Goal: Task Accomplishment & Management: Use online tool/utility

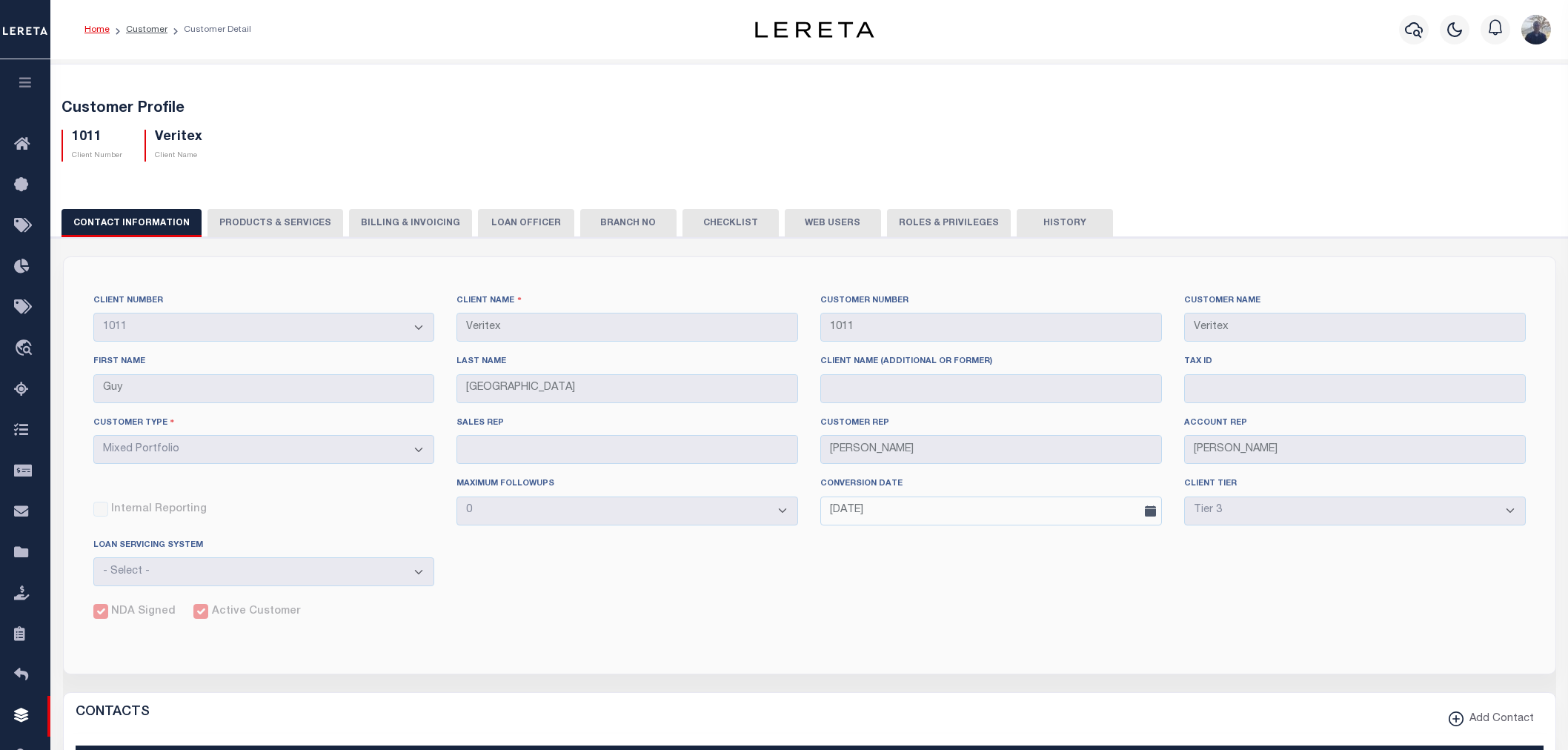
select select "Mixed Portfolio"
select select "Tier 3"
click at [24, 349] on icon "travel_explore" at bounding box center [25, 348] width 24 height 19
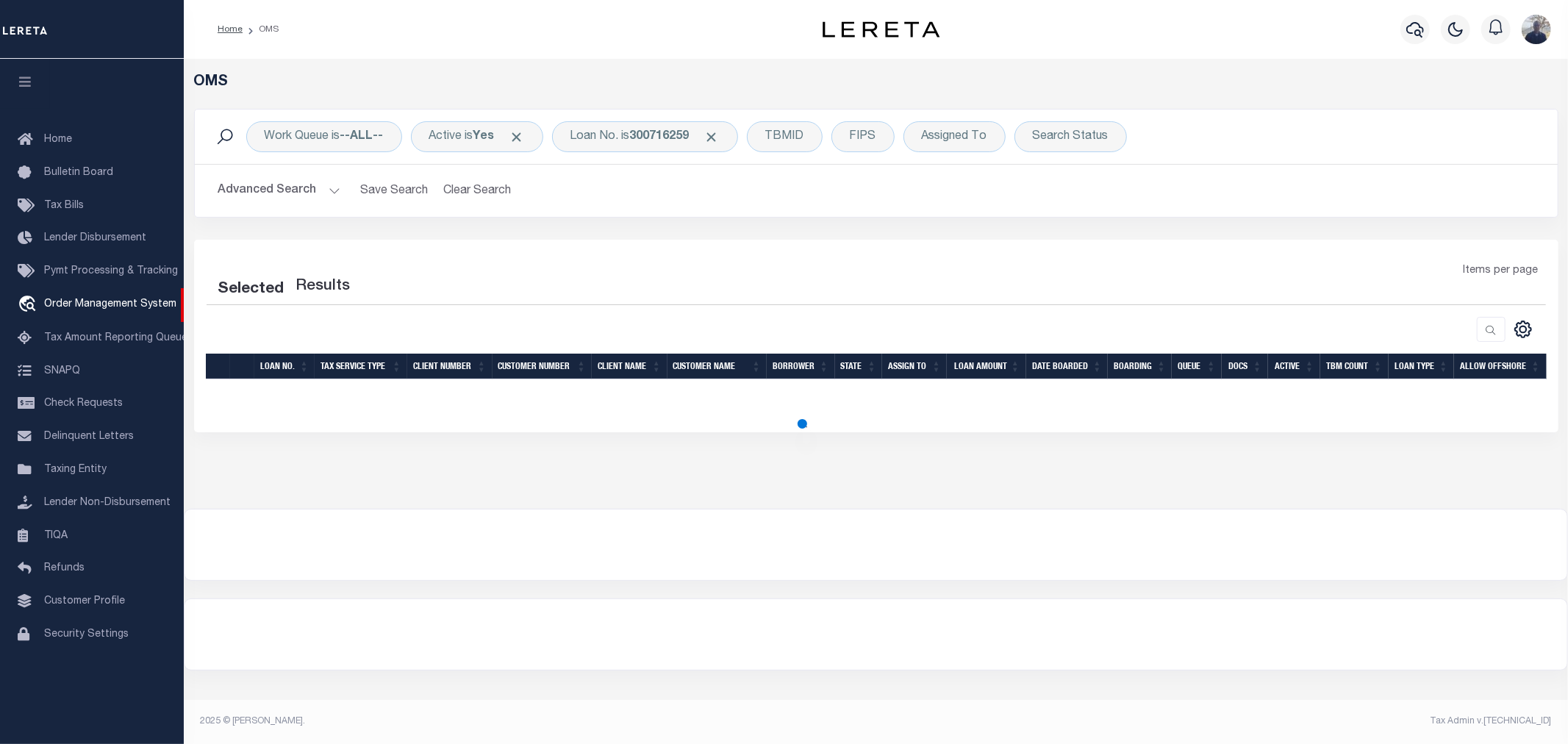
select select "200"
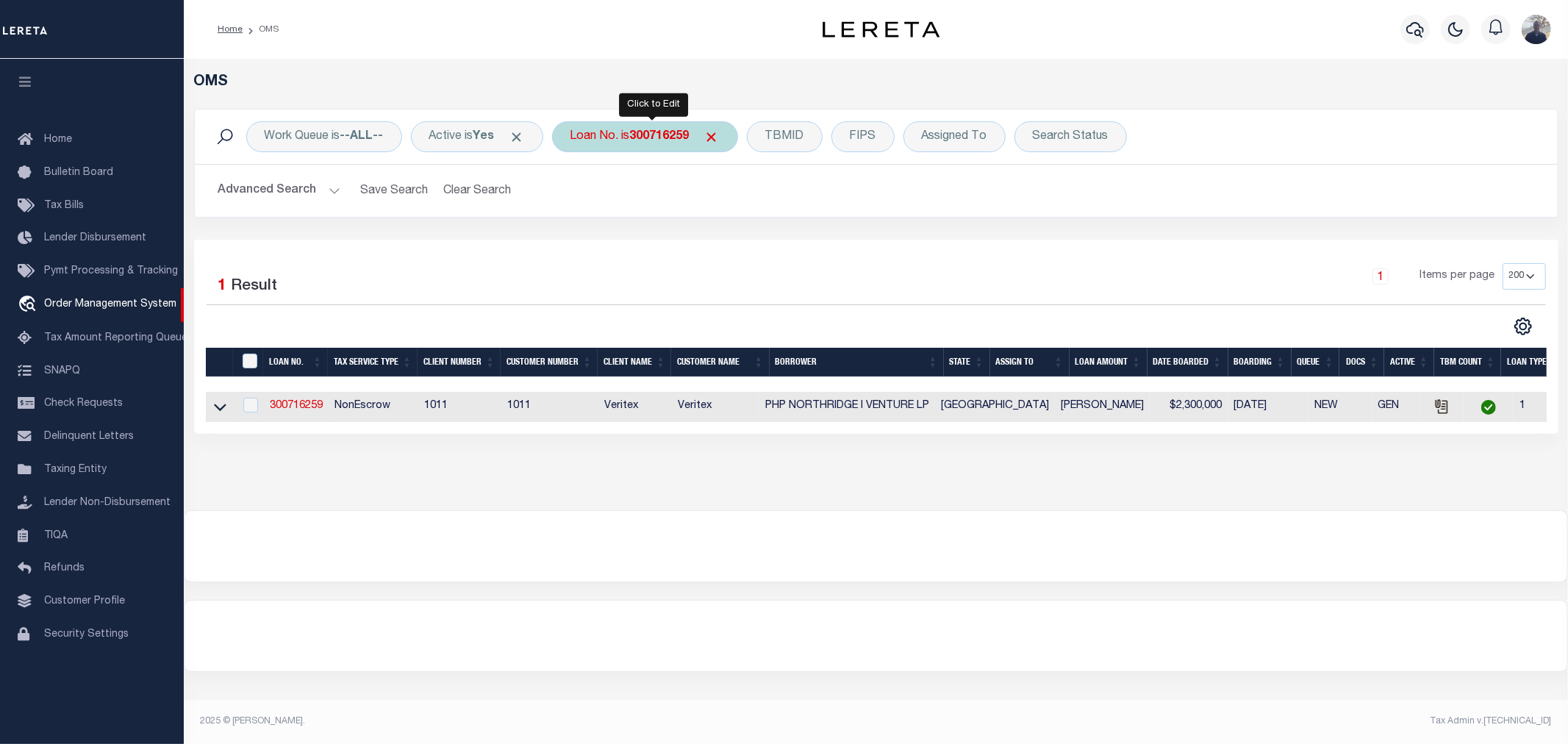
click at [637, 138] on div "Loan No. is 300716259" at bounding box center [645, 137] width 186 height 31
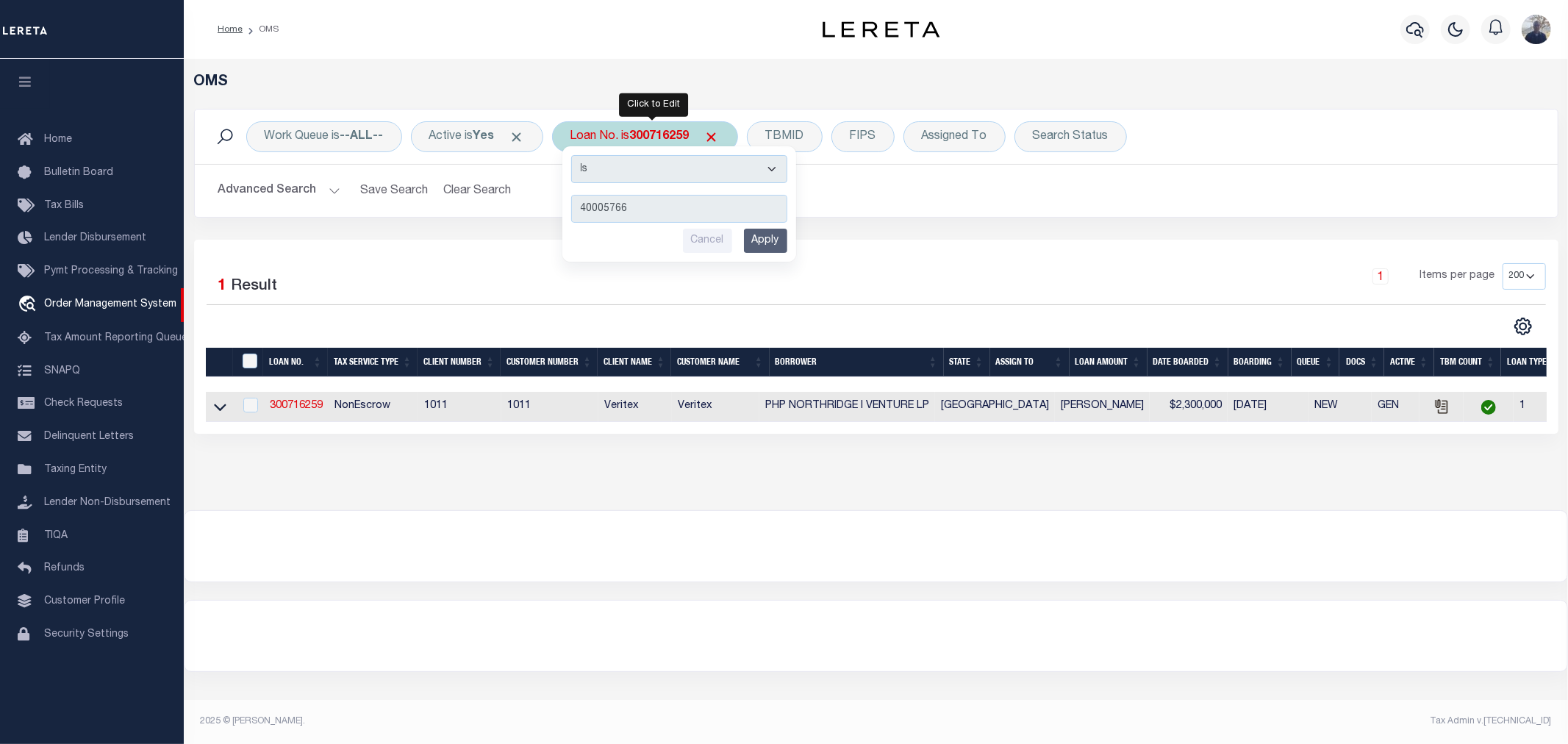
type input "40005766"
click at [773, 243] on input "Apply" at bounding box center [765, 241] width 43 height 24
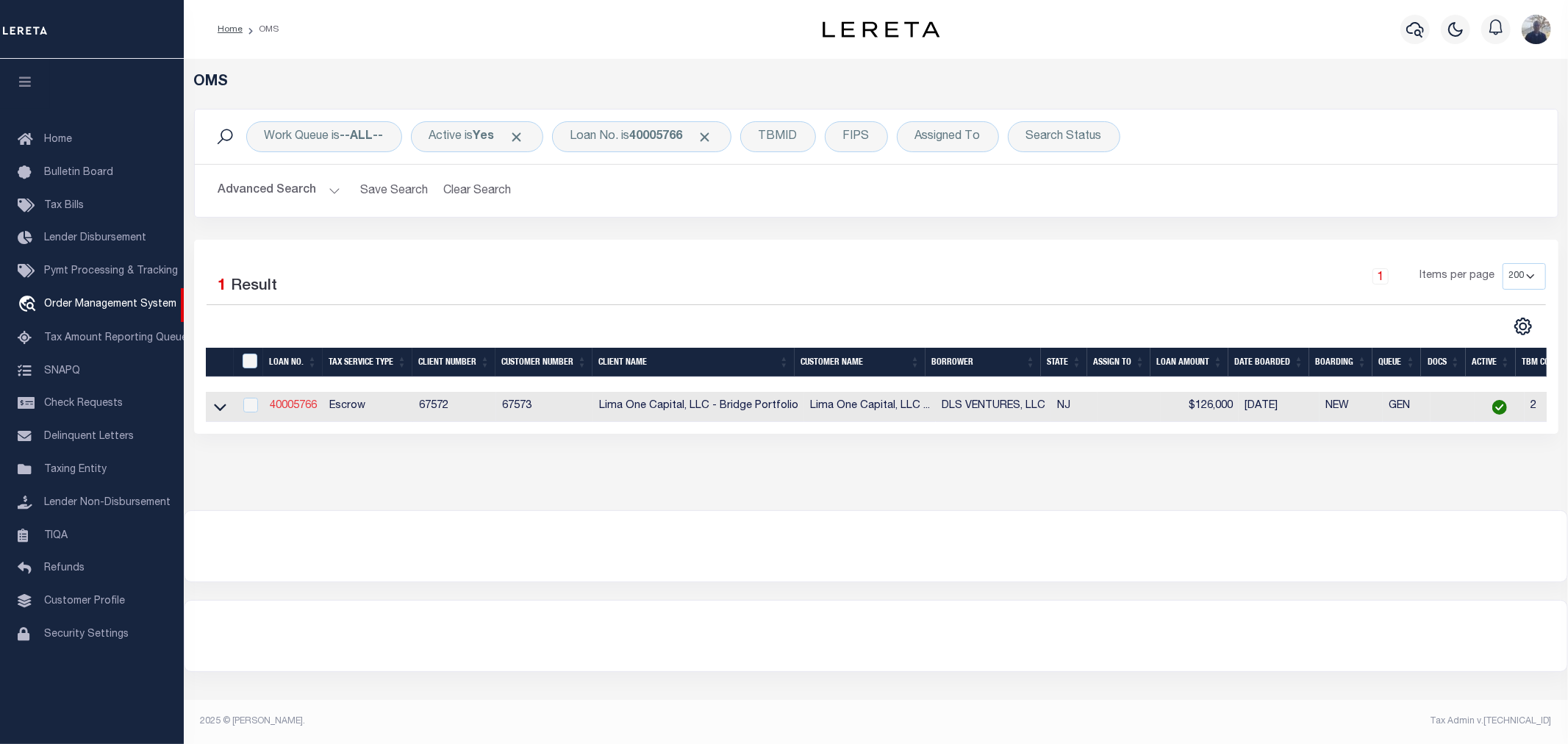
click at [282, 406] on link "40005766" at bounding box center [293, 406] width 47 height 11
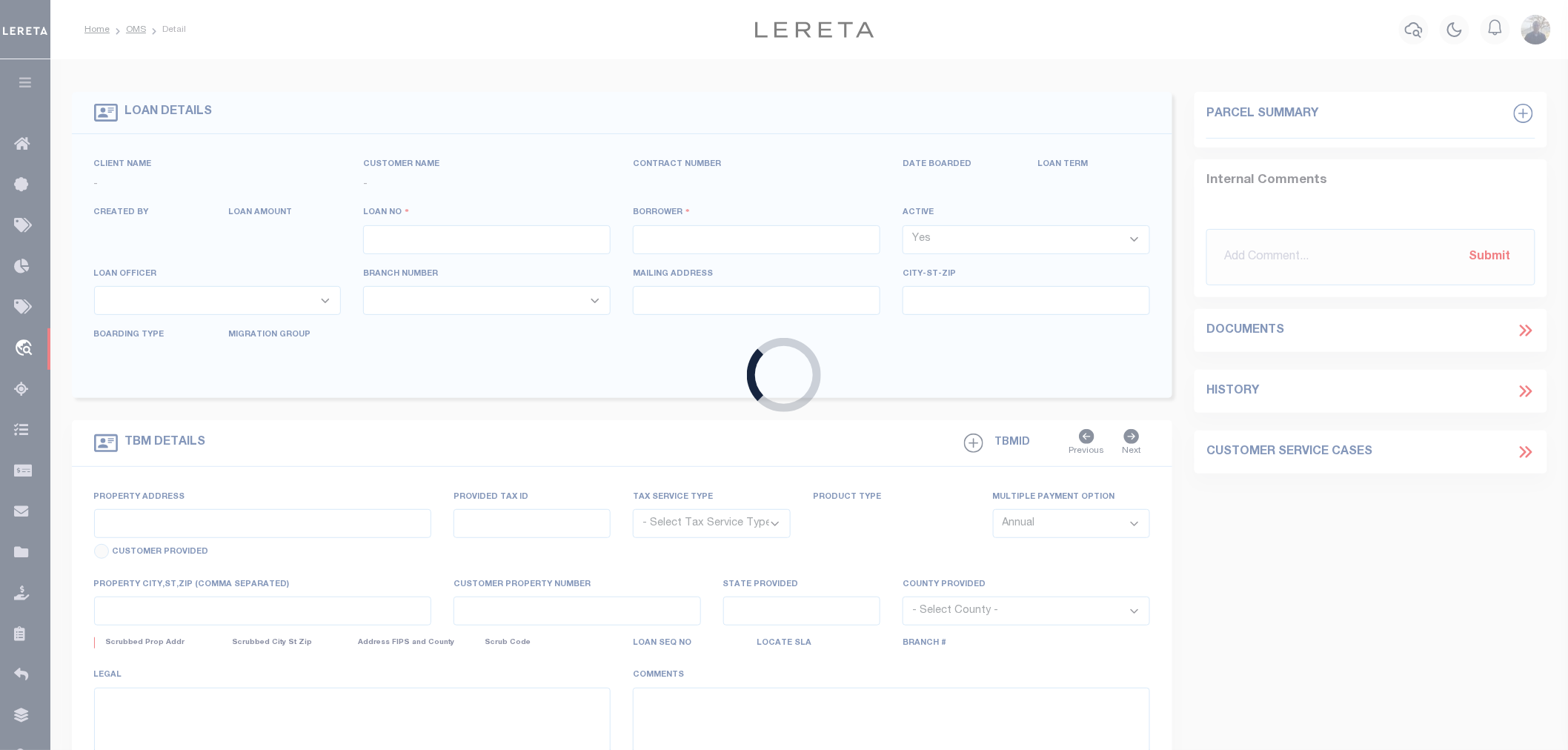
type input "40005766"
type input "DLS VENTURES, LLC"
select select
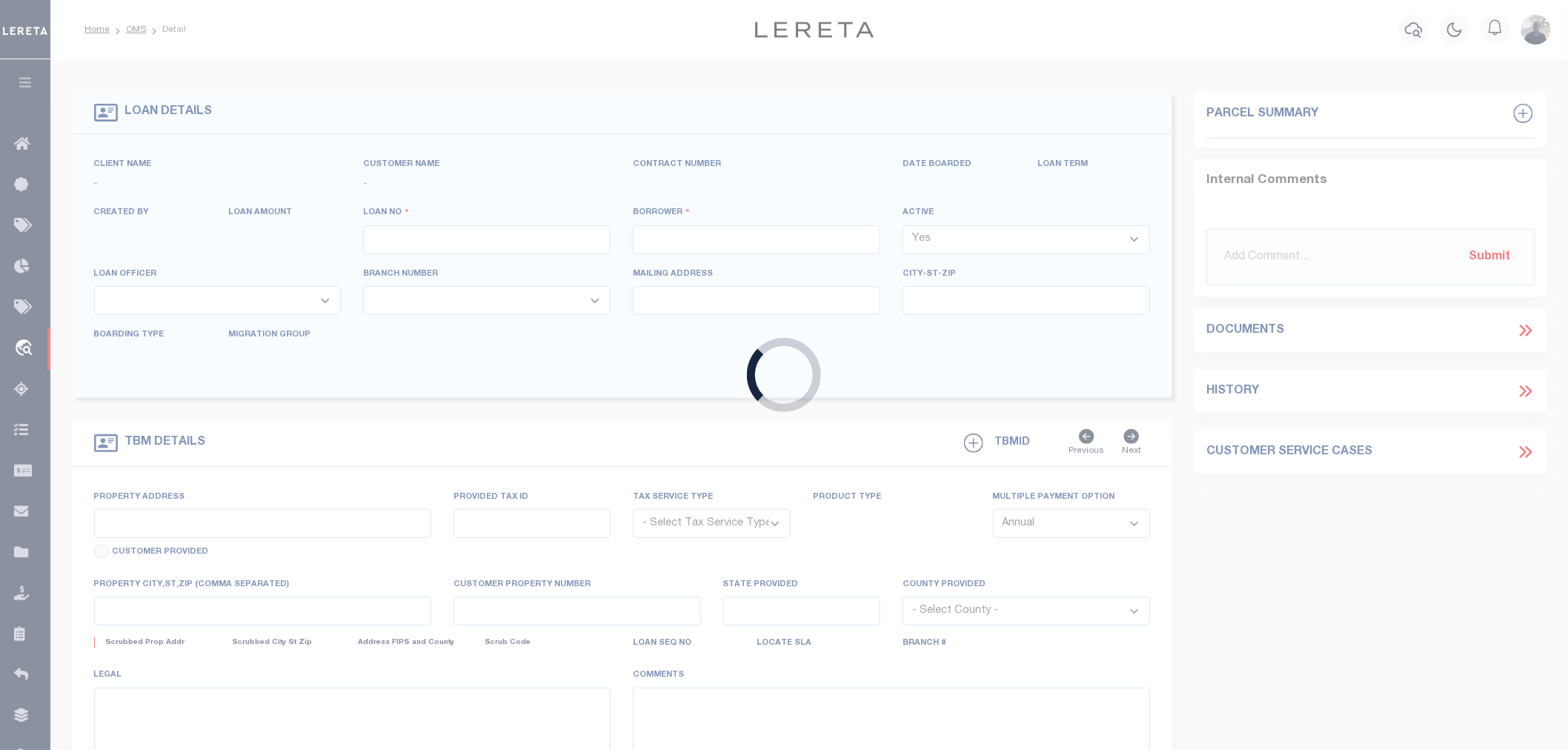
select select "10"
select select
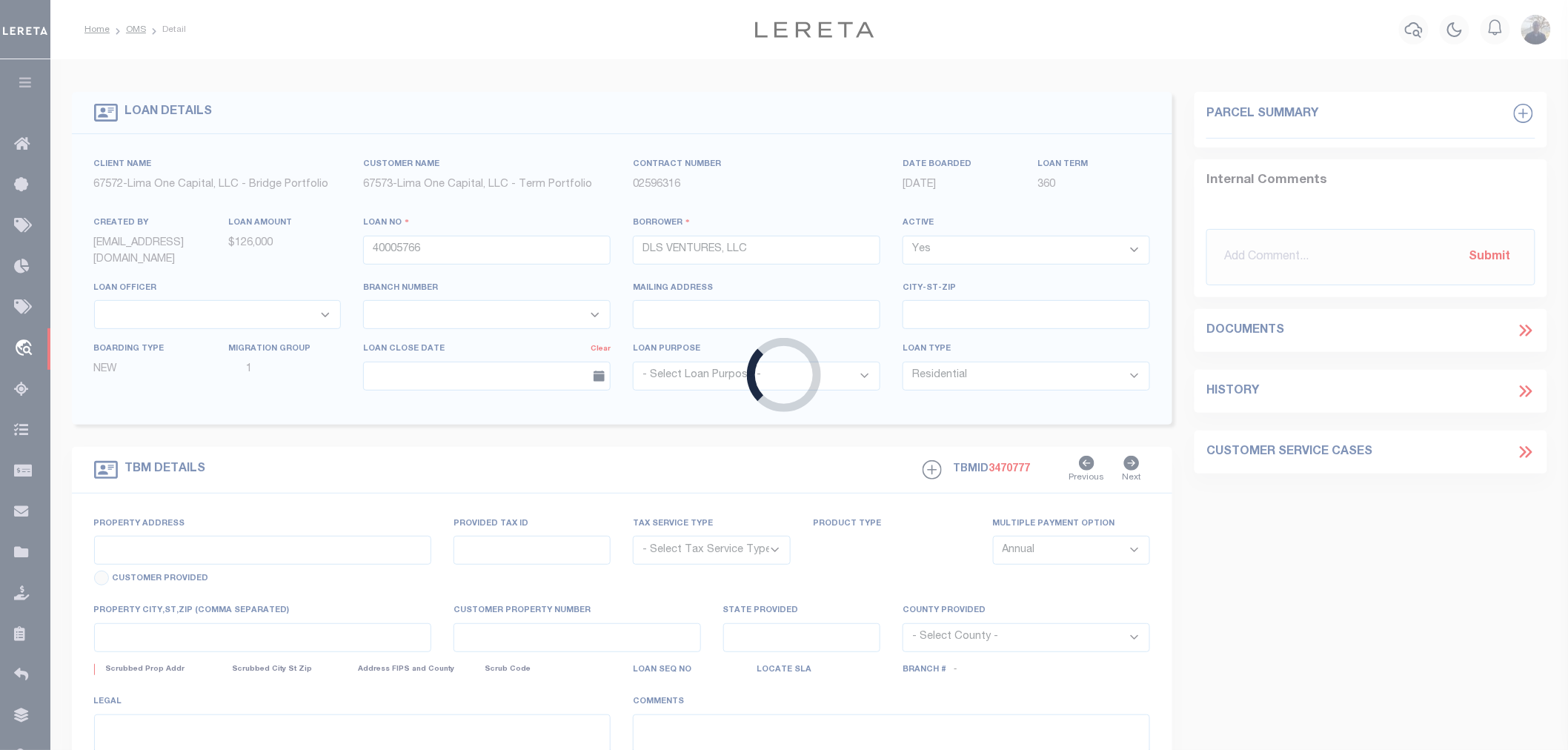
type input "[STREET_ADDRESS]"
radio input "true"
select select "Escrow"
select select
type input "[GEOGRAPHIC_DATA]"
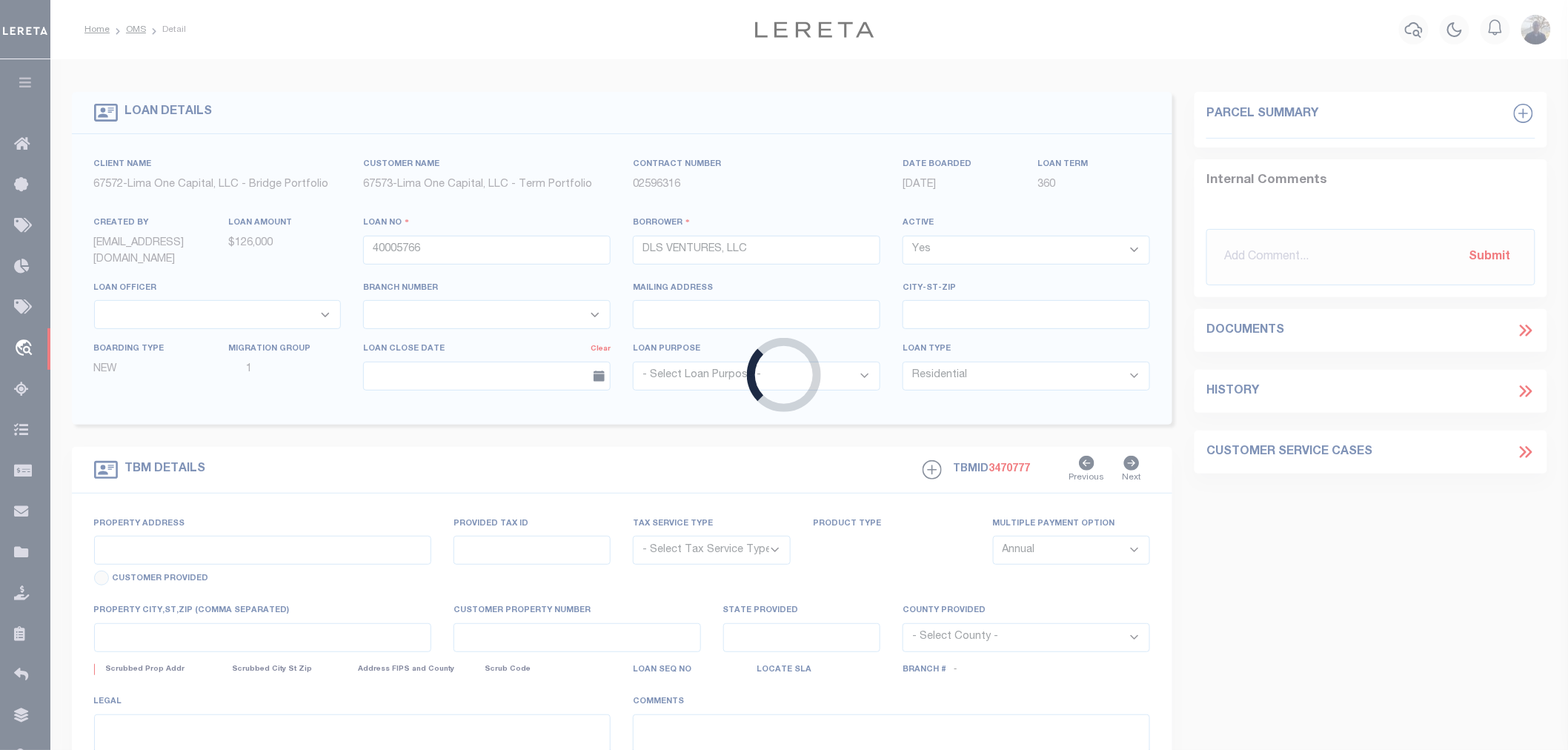
type input "40005766"
type input "NJ"
type textarea "SEE FILE1"
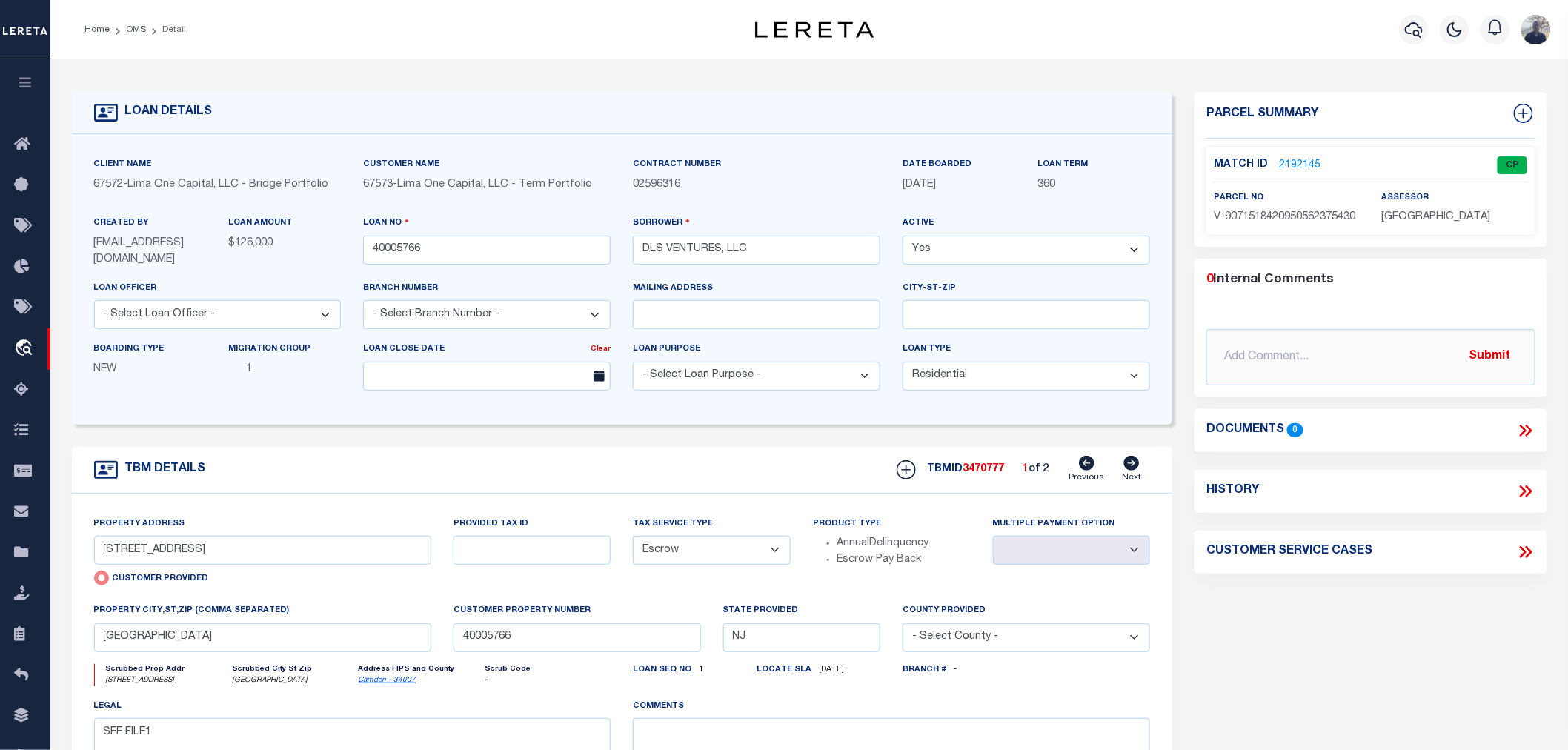
click at [1302, 158] on link "2192145" at bounding box center [1300, 165] width 41 height 15
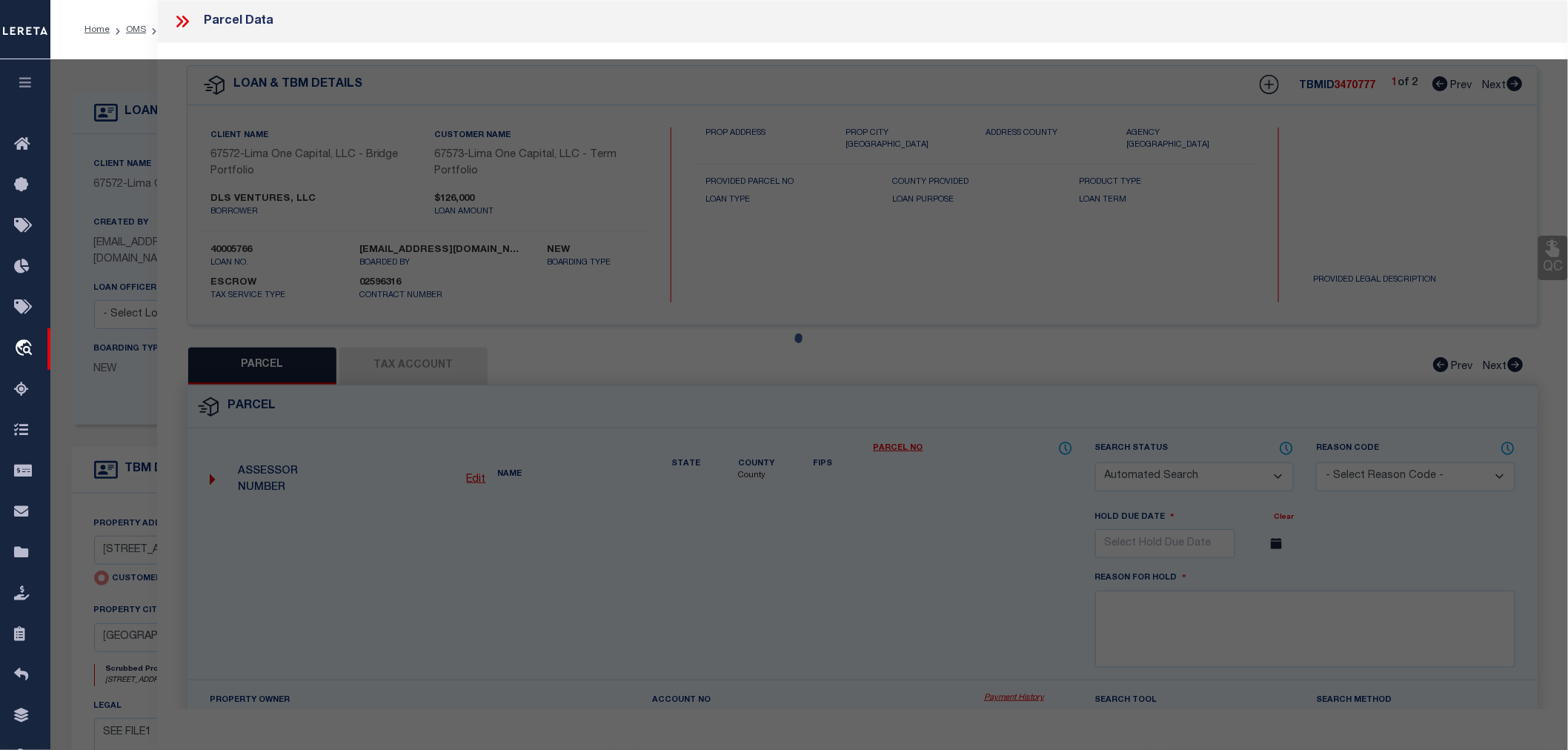
checkbox input "false"
select select "CP"
type input "[STREET_ADDRESS]"
checkbox input "false"
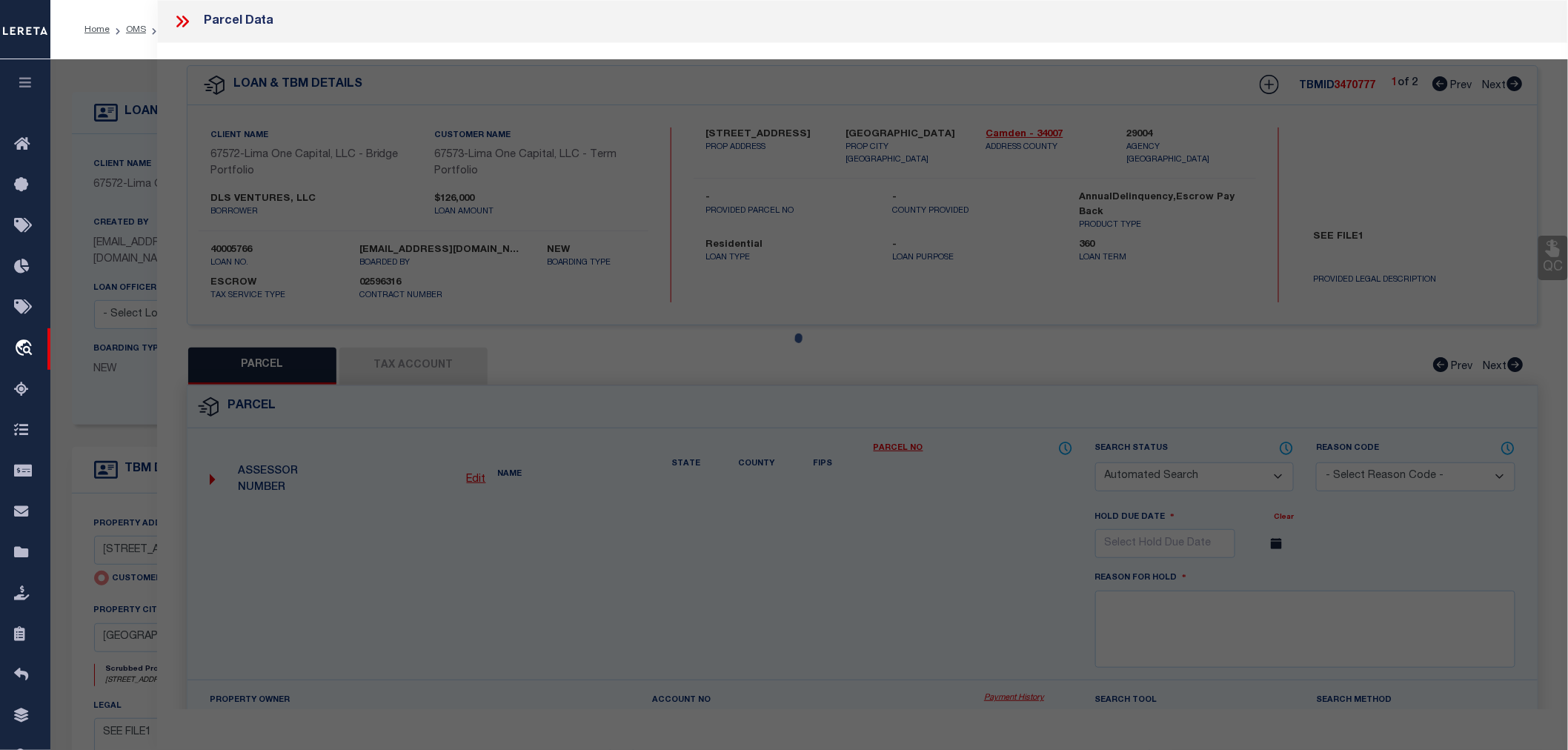
type input "[GEOGRAPHIC_DATA]"
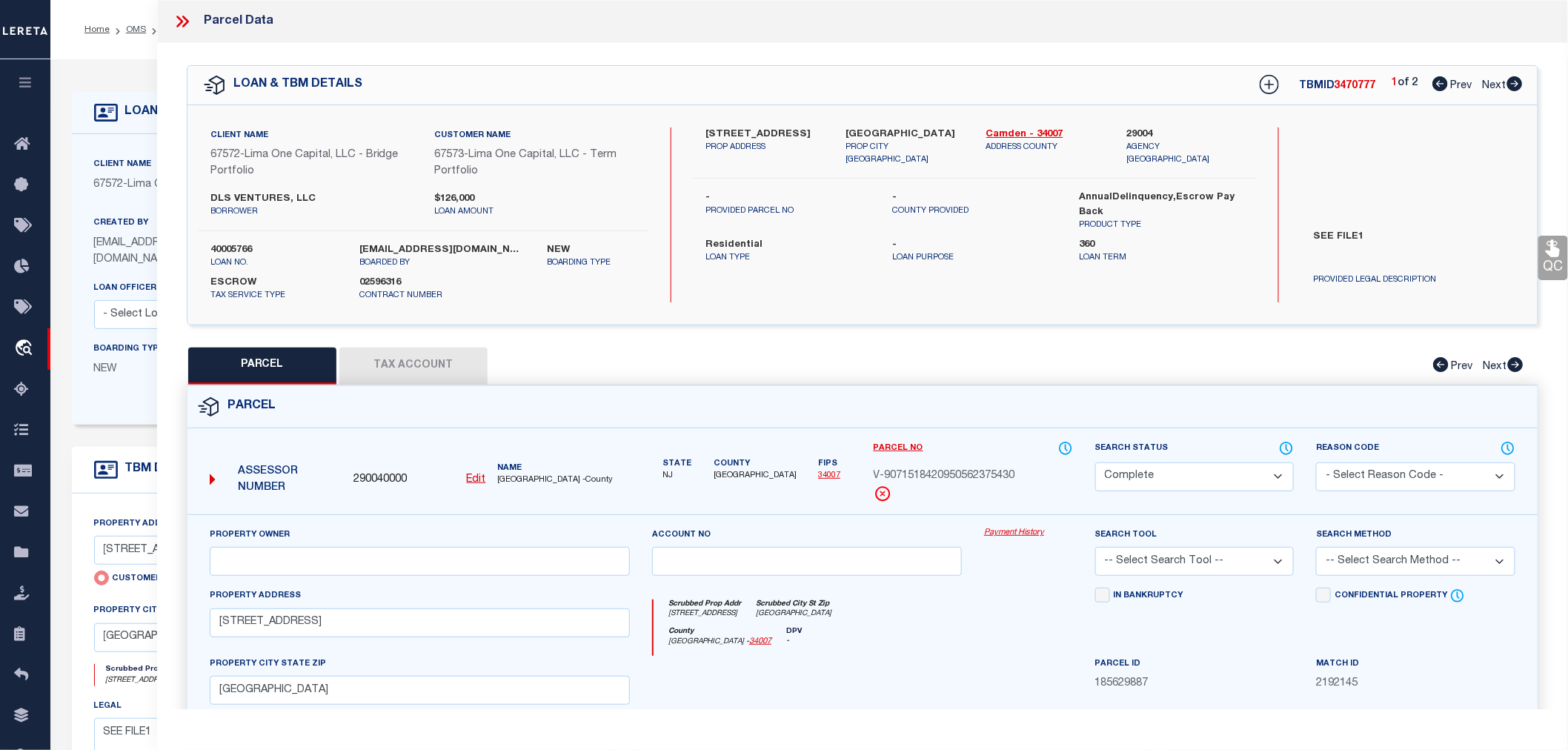
click at [1224, 561] on select "-- Select Search Tool -- 3rd Party Website Agency File Agency Website ATLS CNV-…" at bounding box center [1195, 561] width 199 height 29
click at [1344, 556] on select "-- Select Search Method -- Property Address Legal Liability Info Provided" at bounding box center [1416, 561] width 199 height 29
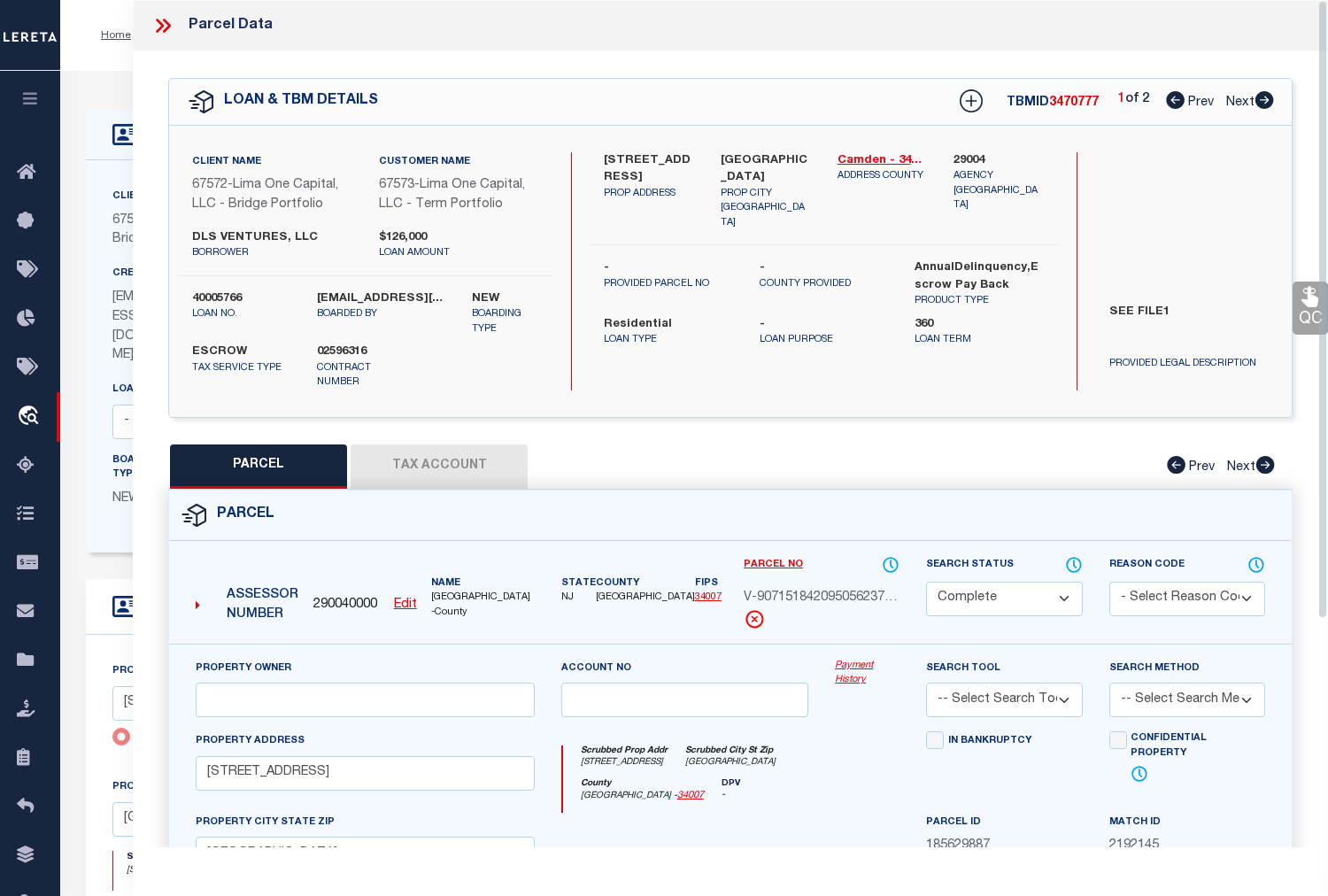
click at [1065, 684] on select "-- Select Search Tool -- 3rd Party Website Agency File Agency Website ATLS CNV-…" at bounding box center [1003, 699] width 155 height 35
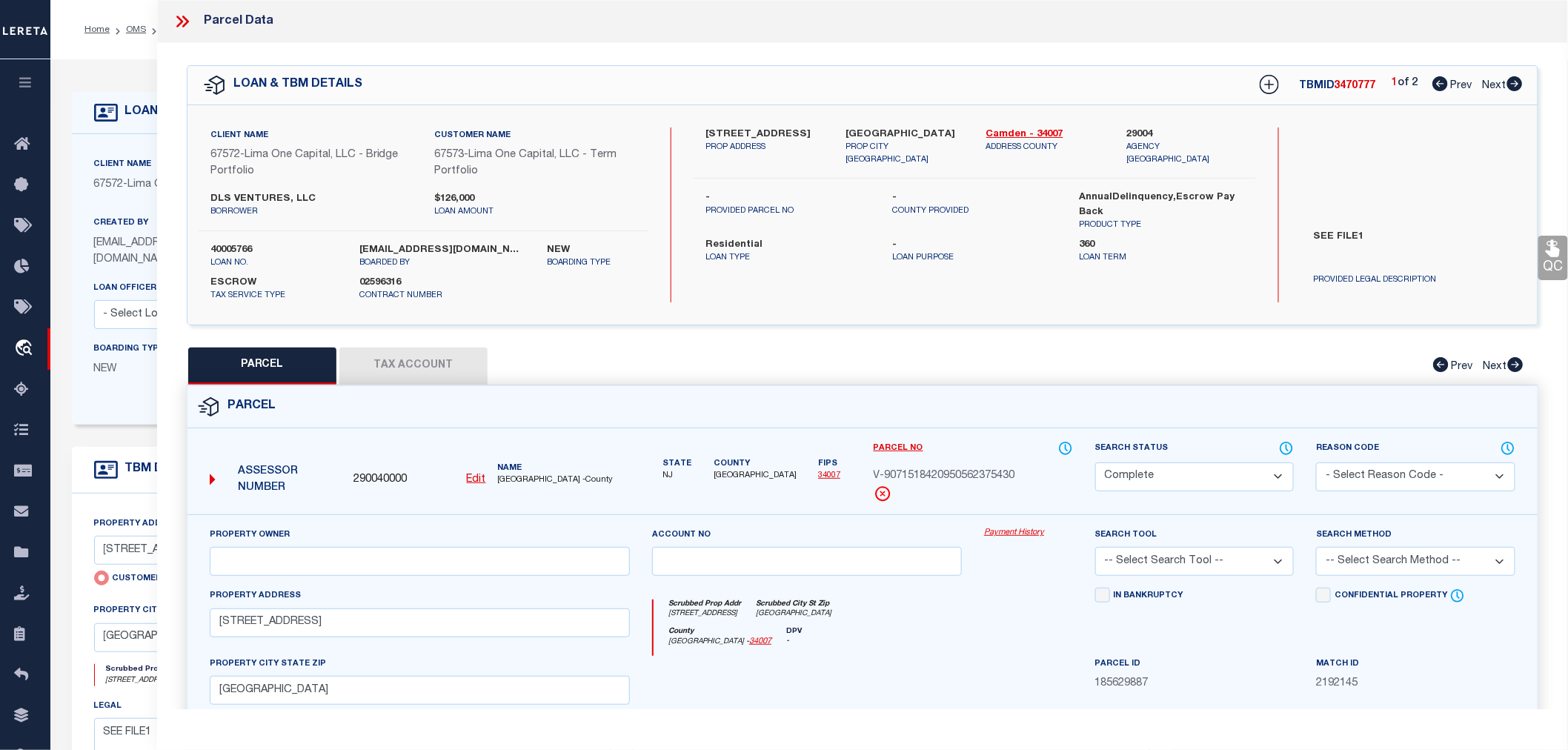
click at [417, 365] on button "Tax Account" at bounding box center [413, 366] width 149 height 37
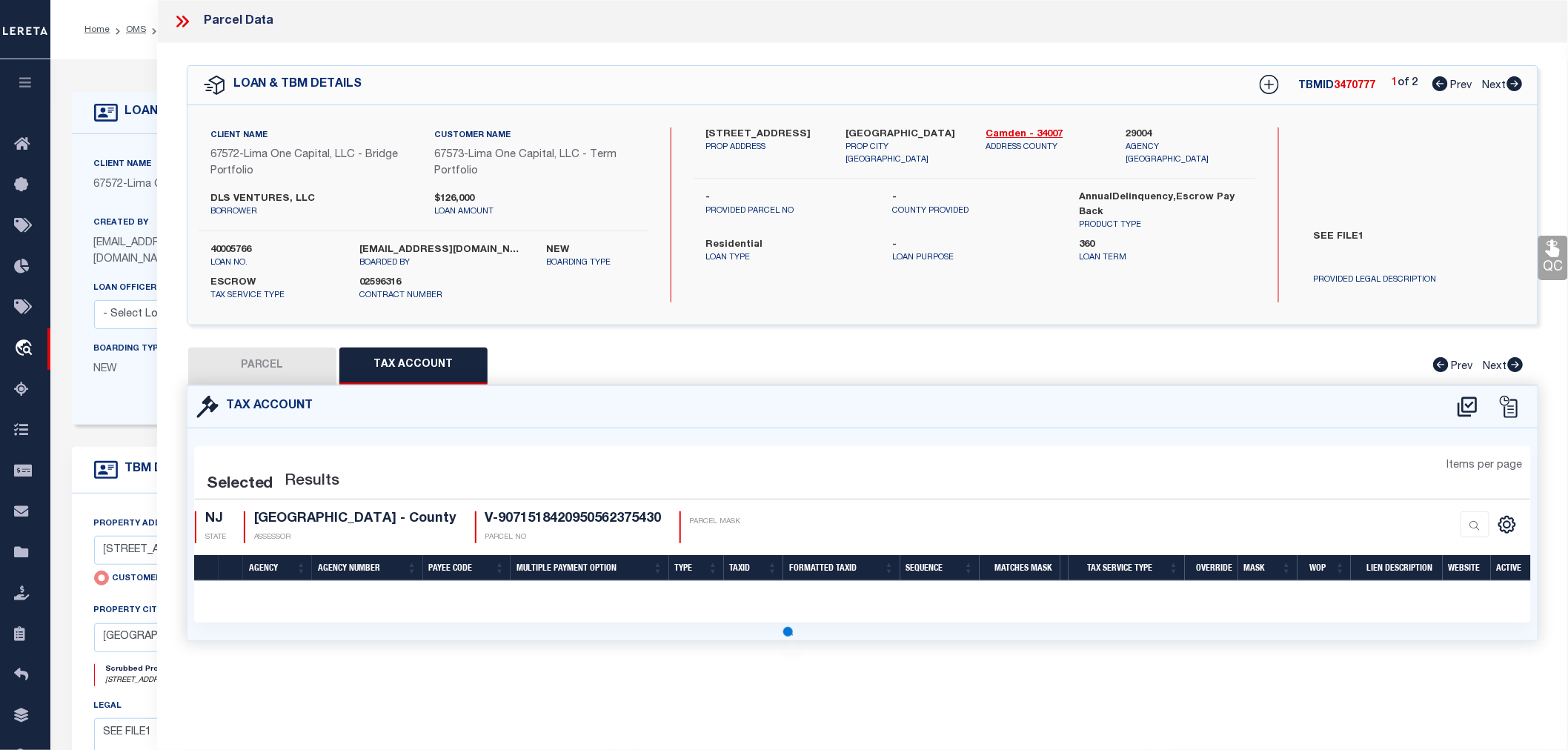
select select "100"
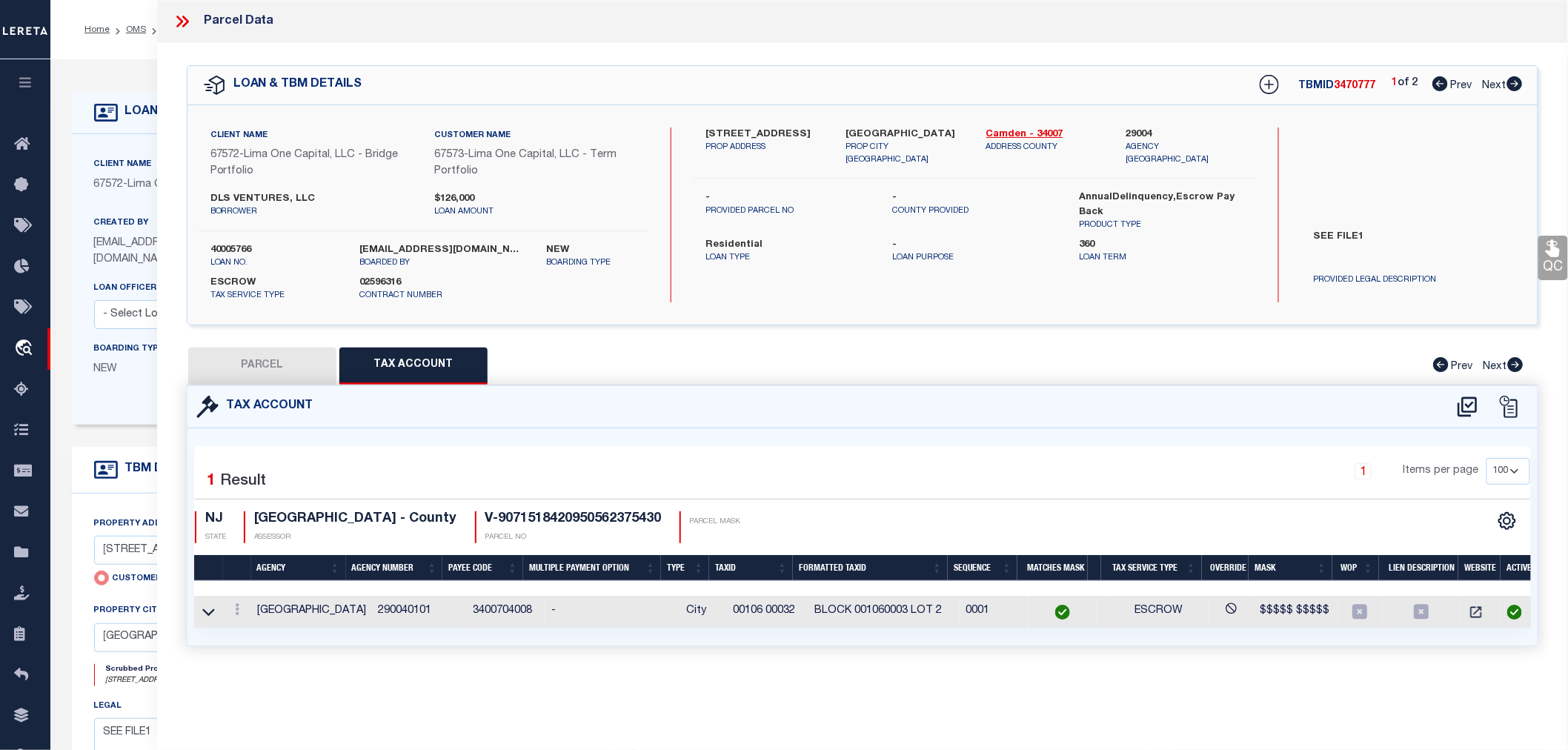
click at [173, 23] on icon at bounding box center [182, 21] width 19 height 19
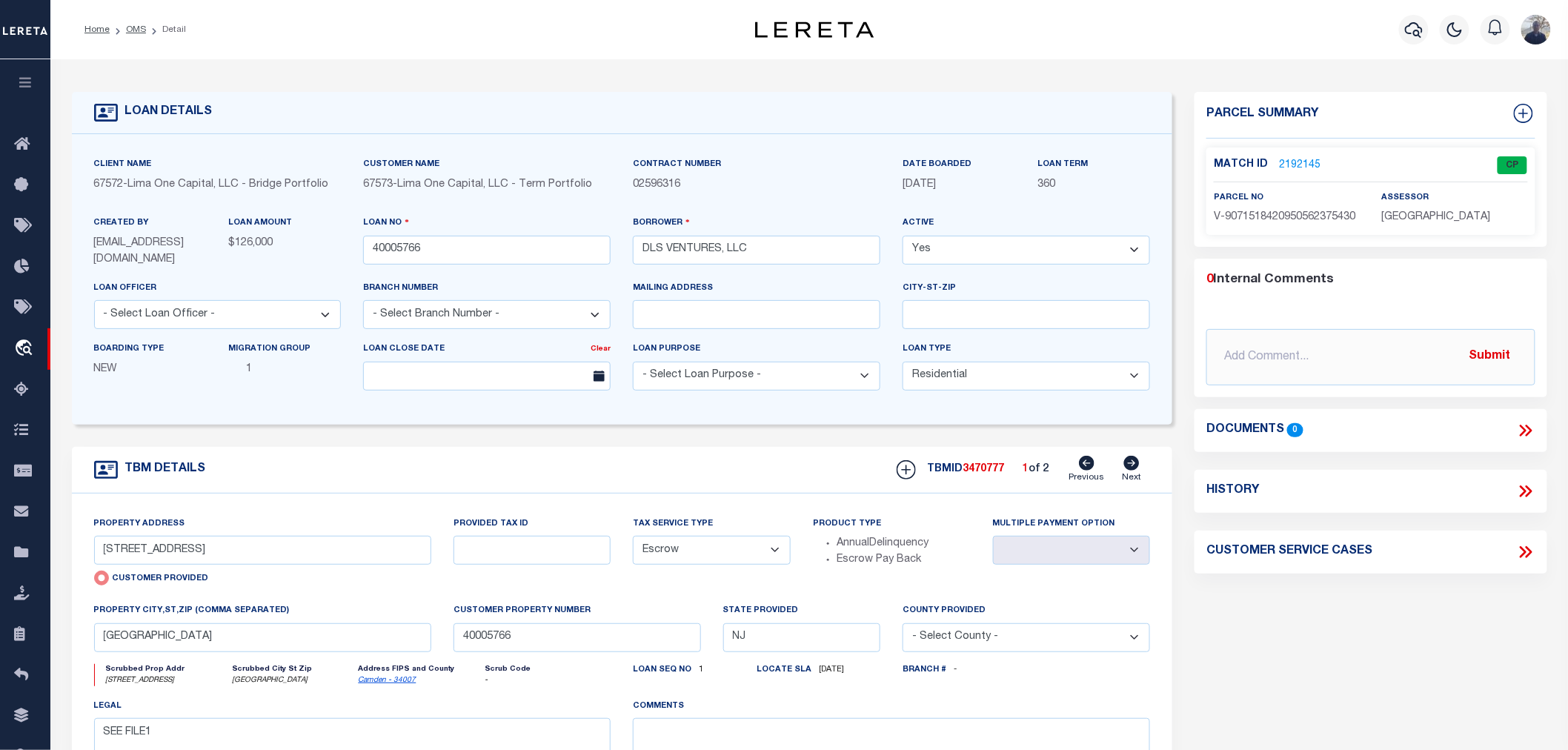
click at [616, 33] on div "Home OMS Detail" at bounding box center [382, 29] width 619 height 31
click at [1122, 26] on div "Profile Sign out" at bounding box center [1247, 30] width 619 height 52
